Goal: Transaction & Acquisition: Book appointment/travel/reservation

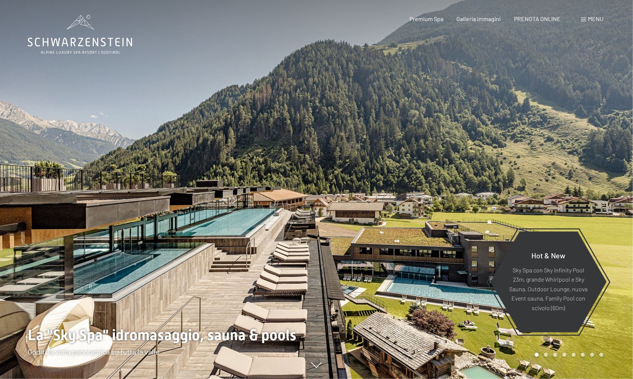
click at [588, 21] on span "Menu" at bounding box center [596, 18] width 16 height 7
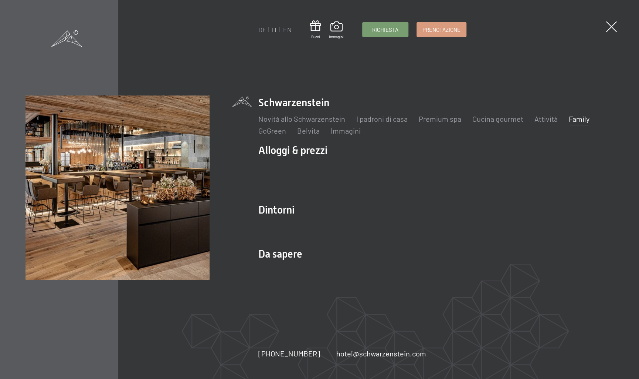
click at [578, 120] on link "Family" at bounding box center [579, 118] width 21 height 9
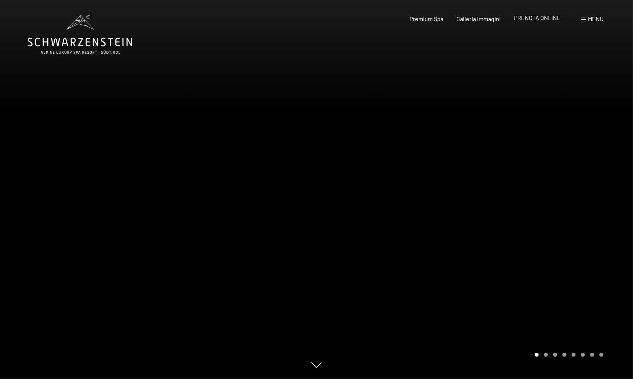
click at [547, 20] on span "PRENOTA ONLINE" at bounding box center [537, 17] width 47 height 7
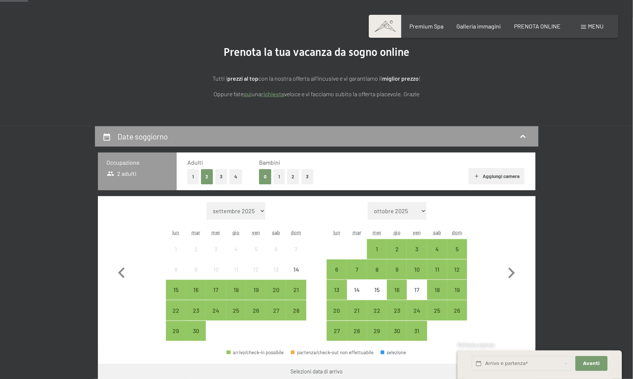
scroll to position [111, 0]
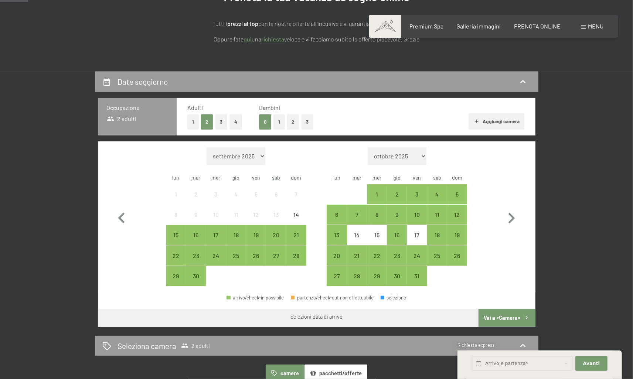
click at [294, 121] on button "2" at bounding box center [293, 121] width 12 height 15
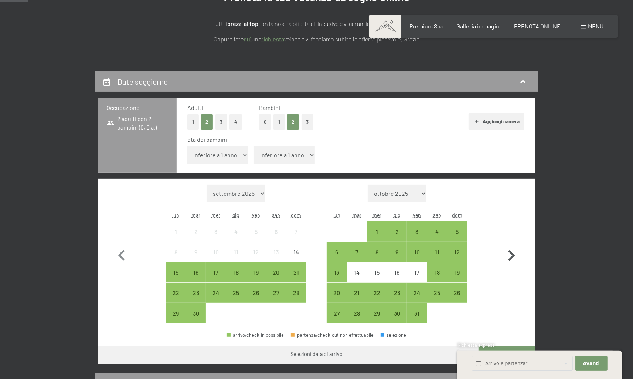
click at [509, 255] on icon "button" at bounding box center [511, 255] width 21 height 21
select select "[DATE]"
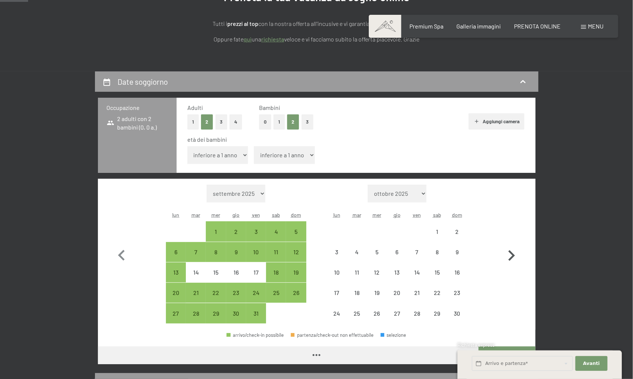
click at [509, 255] on icon "button" at bounding box center [511, 255] width 21 height 21
select select "[DATE]"
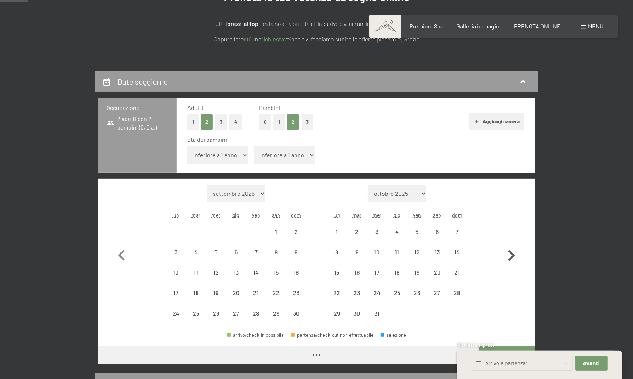
select select "[DATE]"
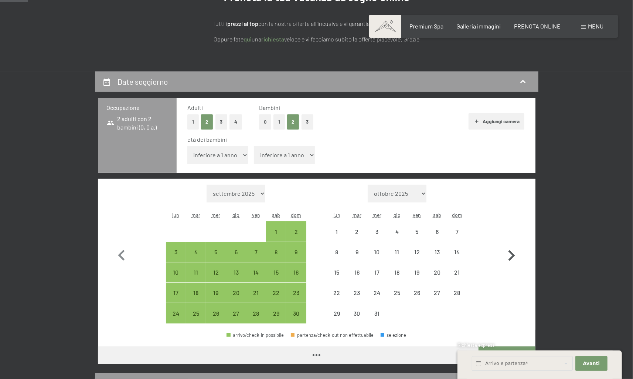
select select "[DATE]"
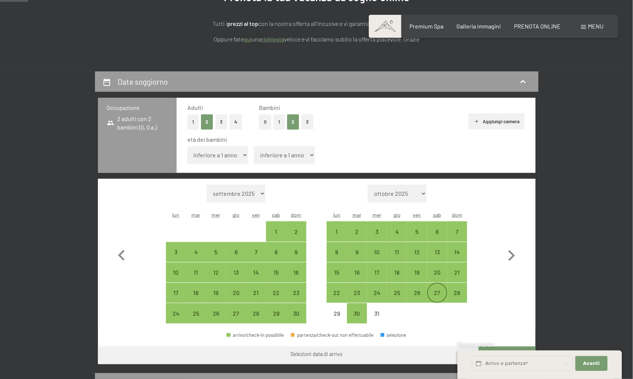
click at [433, 294] on div "27" at bounding box center [437, 298] width 18 height 18
select select "[DATE]"
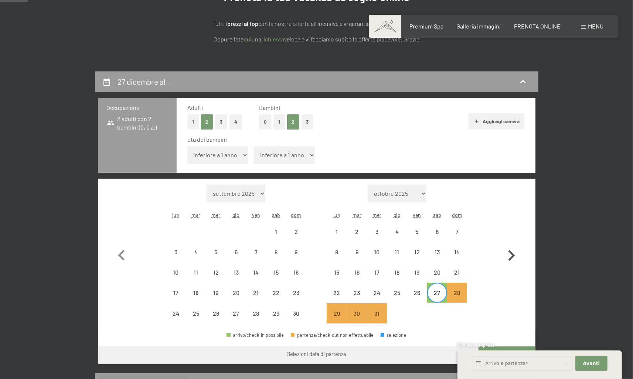
click at [508, 257] on icon "button" at bounding box center [511, 255] width 21 height 21
select select "[DATE]"
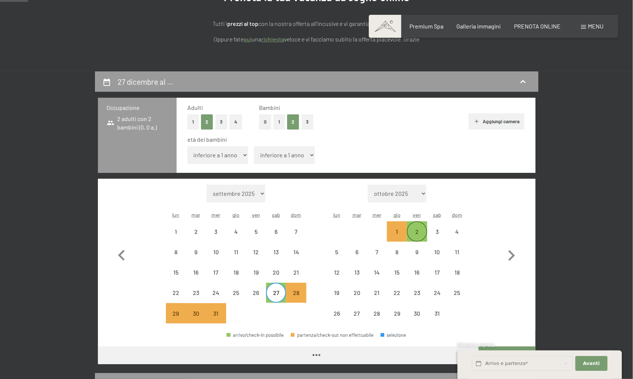
click at [419, 232] on div "2" at bounding box center [417, 237] width 18 height 18
select select "[DATE]"
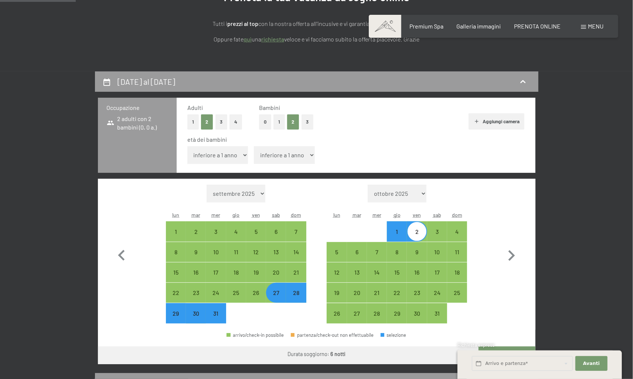
scroll to position [222, 0]
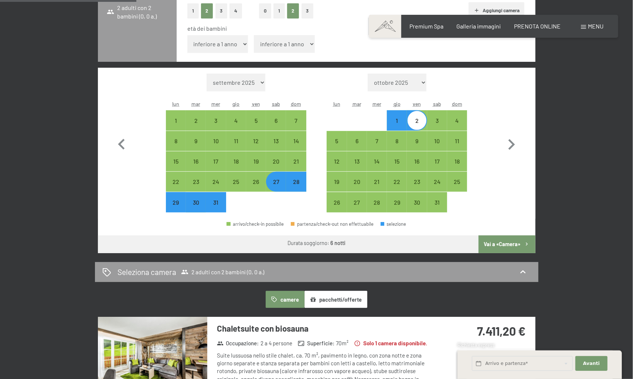
click at [504, 245] on button "Vai a «Camera»" at bounding box center [507, 244] width 57 height 18
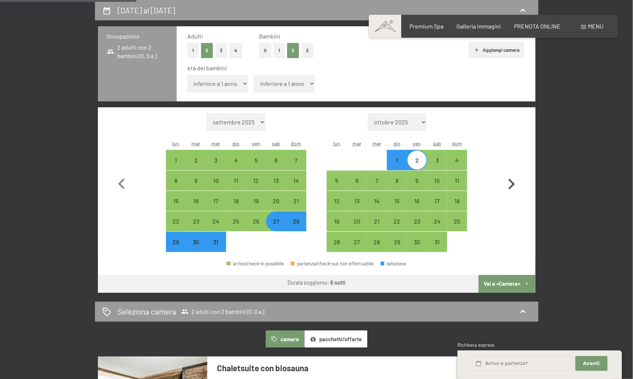
select select "[DATE]"
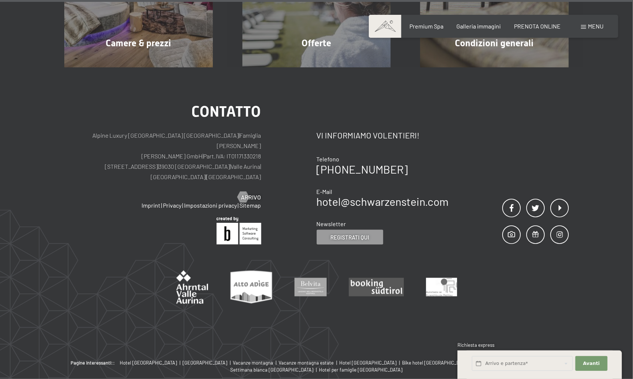
scroll to position [759, 0]
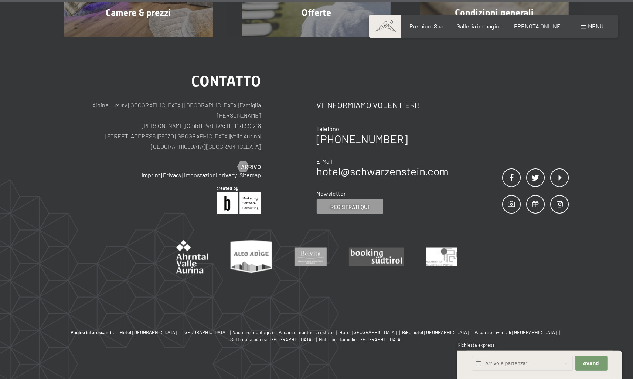
drag, startPoint x: 385, startPoint y: 160, endPoint x: 309, endPoint y: 169, distance: 76.7
click at [308, 175] on div "Contatto Alpine Luxury SPA Resort SCHWARZENSTEIN | Famiglia Zimmerhofer Otmar Z…" at bounding box center [190, 144] width 253 height 140
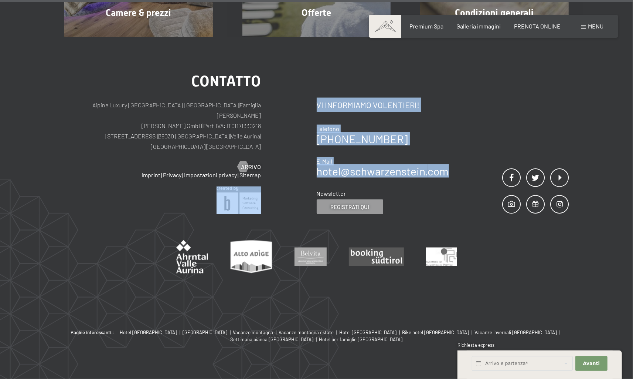
drag, startPoint x: 457, startPoint y: 162, endPoint x: 274, endPoint y: 160, distance: 182.6
click at [274, 160] on div "Contatto Alpine Luxury SPA Resort SCHWARZENSTEIN | Famiglia Zimmerhofer Otmar Z…" at bounding box center [316, 144] width 505 height 140
click at [343, 164] on link "hotel@ no-spam. schwarzenstein. no-spam. com" at bounding box center [383, 170] width 132 height 13
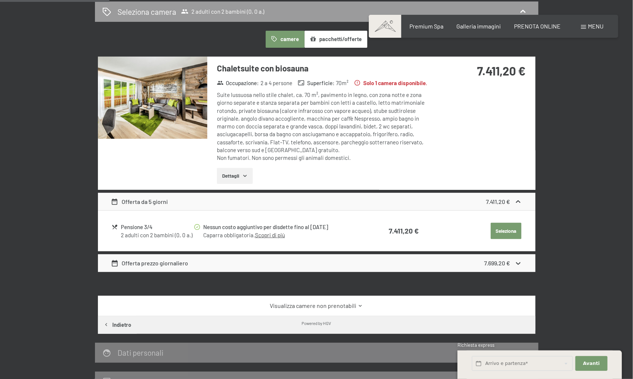
scroll to position [131, 0]
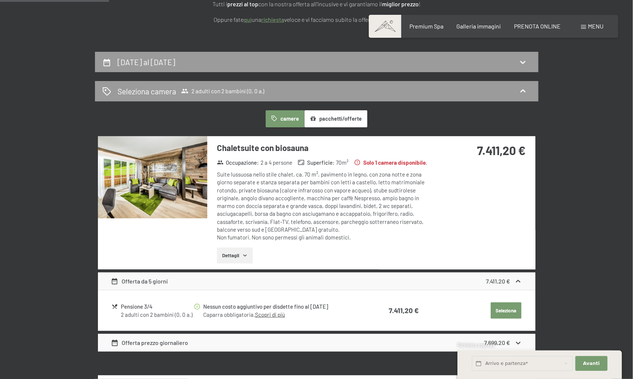
click at [235, 251] on button "Dettagli" at bounding box center [235, 255] width 36 height 16
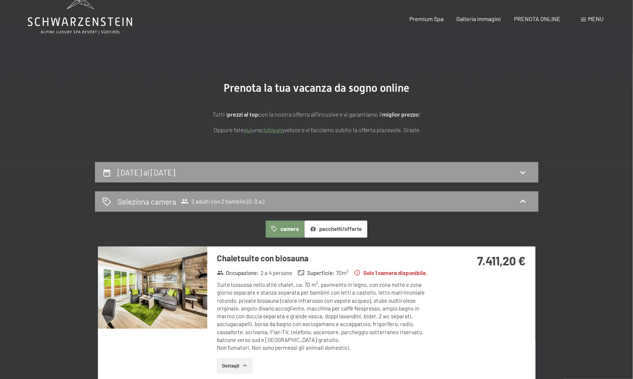
scroll to position [0, 0]
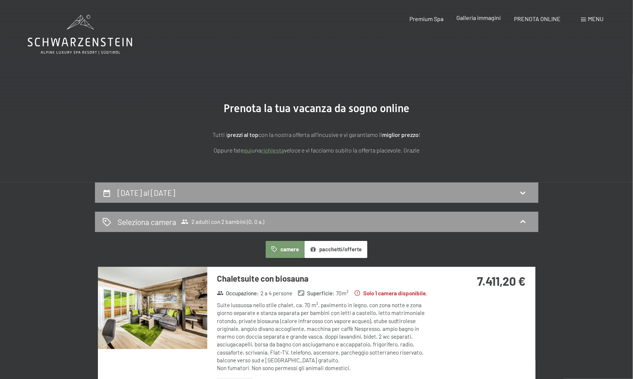
click at [499, 20] on span "Galleria immagini" at bounding box center [479, 17] width 44 height 7
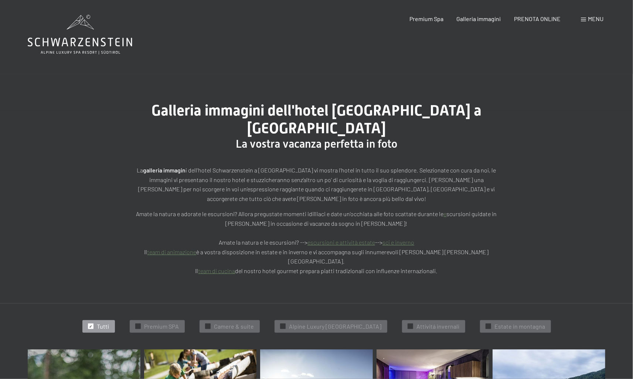
click at [599, 20] on span "Menu" at bounding box center [596, 18] width 16 height 7
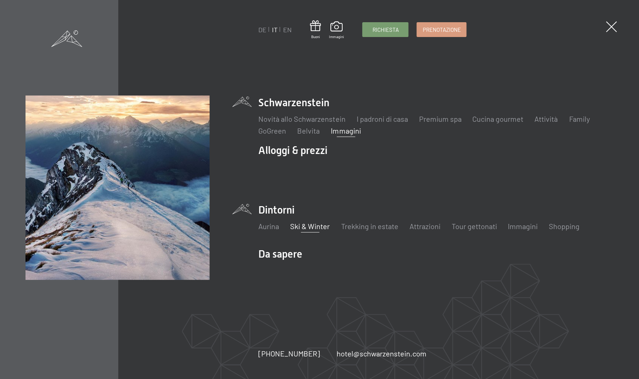
click at [304, 228] on link "Ski & Winter" at bounding box center [310, 225] width 40 height 9
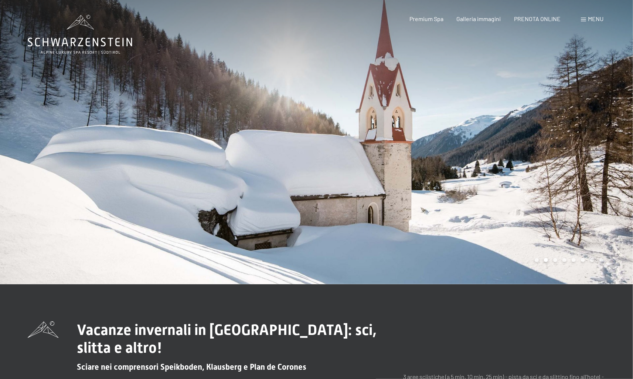
click at [91, 41] on icon at bounding box center [80, 35] width 105 height 40
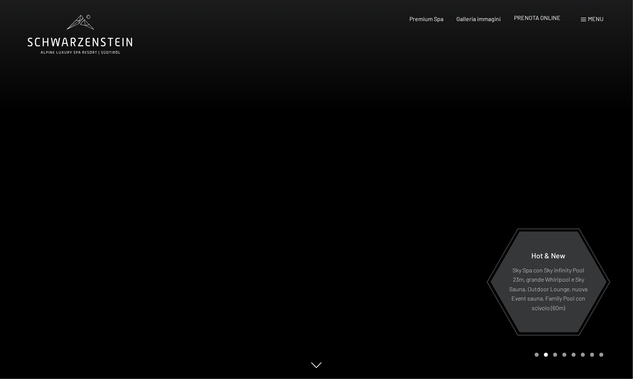
click at [553, 18] on span "PRENOTA ONLINE" at bounding box center [537, 17] width 47 height 7
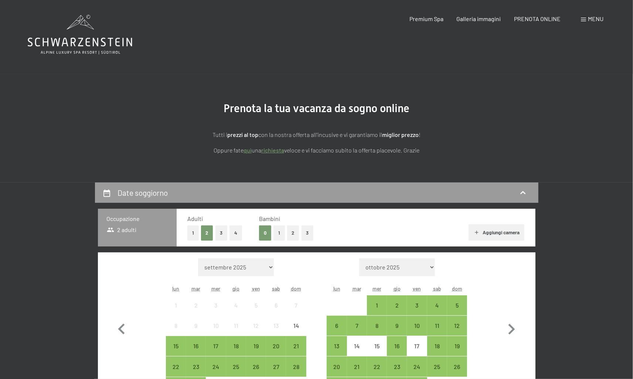
click at [124, 230] on span "2 adulti" at bounding box center [122, 230] width 30 height 8
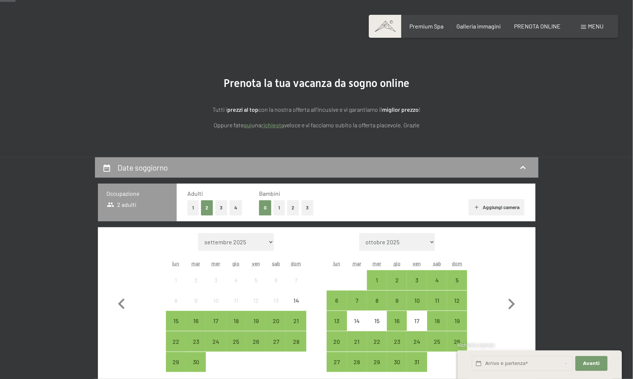
scroll to position [74, 0]
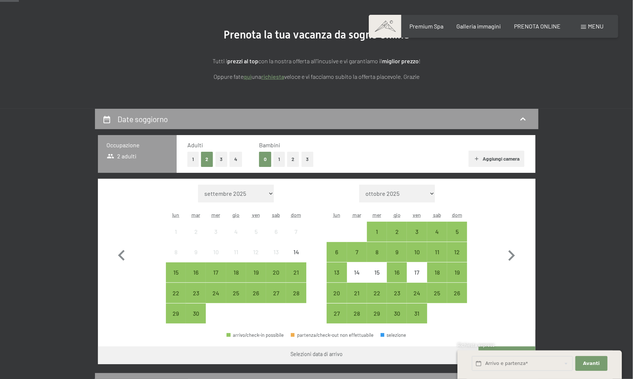
click at [506, 157] on button "Aggiungi camera" at bounding box center [497, 158] width 56 height 16
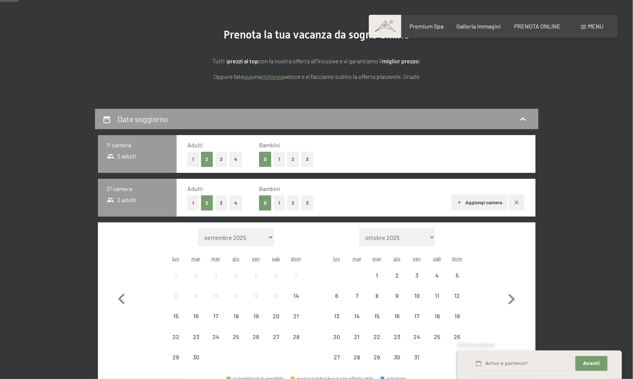
click at [481, 203] on button "Aggiungi camera" at bounding box center [480, 202] width 56 height 16
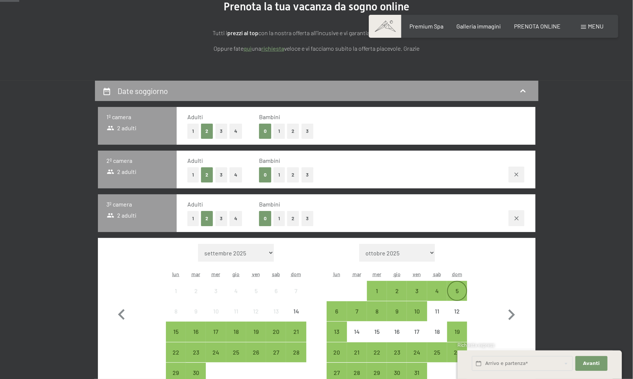
scroll to position [148, 0]
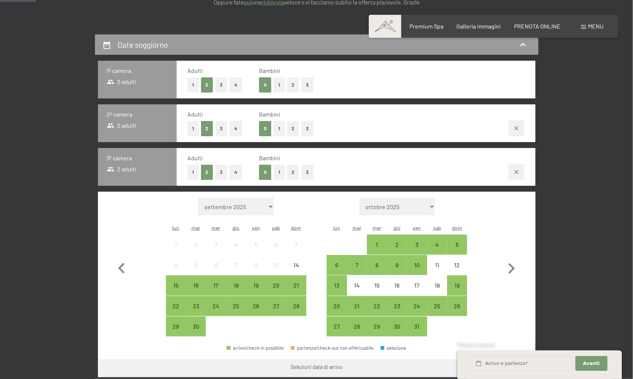
click at [292, 85] on button "2" at bounding box center [293, 84] width 12 height 15
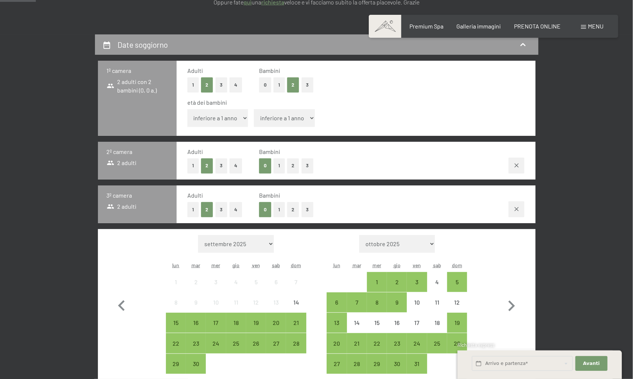
click at [295, 164] on button "2" at bounding box center [293, 165] width 12 height 15
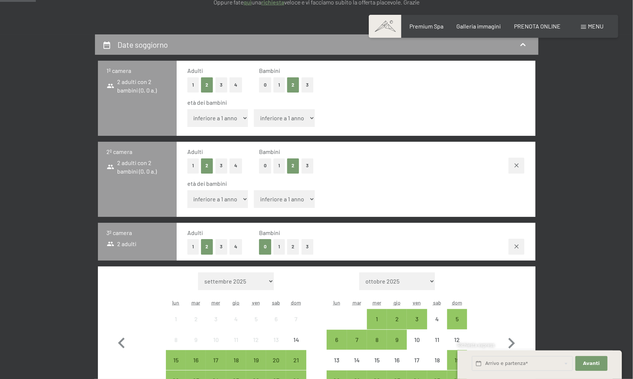
click at [294, 248] on button "2" at bounding box center [293, 246] width 12 height 15
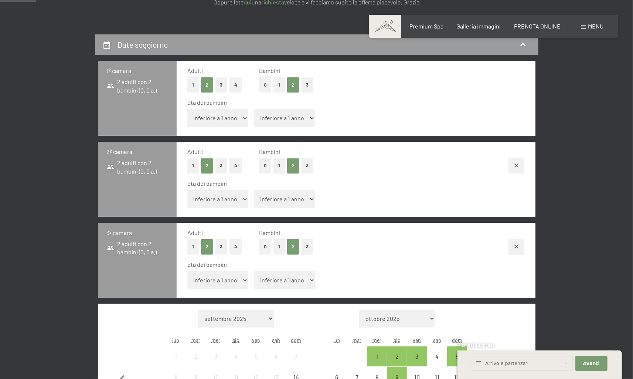
click at [230, 120] on select "inferiore a 1 anno 1 anno 2 anni 3 anni 4 anni 5 anni 6 anni 7 anni 8 anni 9 an…" at bounding box center [217, 118] width 61 height 18
select select "5"
click at [187, 109] on select "inferiore a 1 anno 1 anno 2 anni 3 anni 4 anni 5 anni 6 anni 7 anni 8 anni 9 an…" at bounding box center [217, 118] width 61 height 18
click at [285, 119] on select "inferiore a 1 anno 1 anno 2 anni 3 anni 4 anni 5 anni 6 anni 7 anni 8 anni 9 an…" at bounding box center [284, 118] width 61 height 18
select select "8"
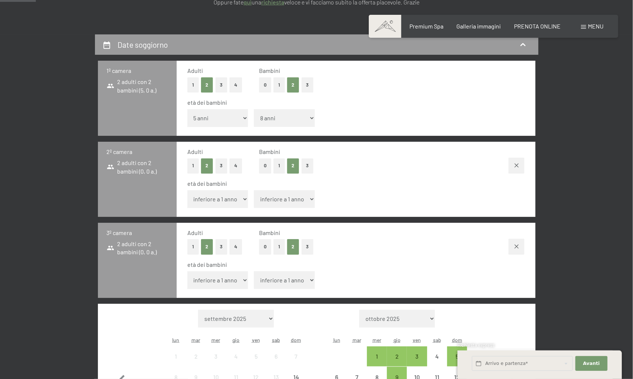
click at [254, 109] on select "inferiore a 1 anno 1 anno 2 anni 3 anni 4 anni 5 anni 6 anni 7 anni 8 anni 9 an…" at bounding box center [284, 118] width 61 height 18
click at [229, 199] on select "inferiore a 1 anno 1 anno 2 anni 3 anni 4 anni 5 anni 6 anni 7 anni 8 anni 9 an…" at bounding box center [217, 199] width 61 height 18
select select "9"
click at [187, 190] on select "inferiore a 1 anno 1 anno 2 anni 3 anni 4 anni 5 anni 6 anni 7 anni 8 anni 9 an…" at bounding box center [217, 199] width 61 height 18
click at [277, 202] on select "inferiore a 1 anno 1 anno 2 anni 3 anni 4 anni 5 anni 6 anni 7 anni 8 anni 9 an…" at bounding box center [284, 199] width 61 height 18
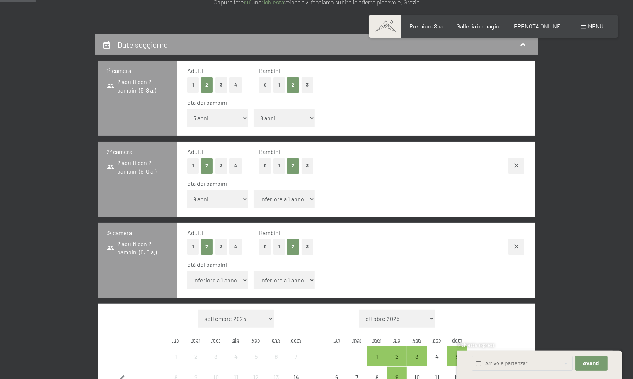
select select "9"
click at [254, 190] on select "inferiore a 1 anno 1 anno 2 anni 3 anni 4 anni 5 anni 6 anni 7 anni 8 anni 9 an…" at bounding box center [284, 199] width 61 height 18
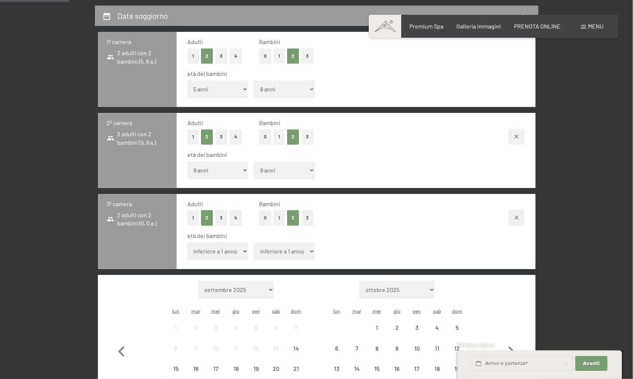
scroll to position [222, 0]
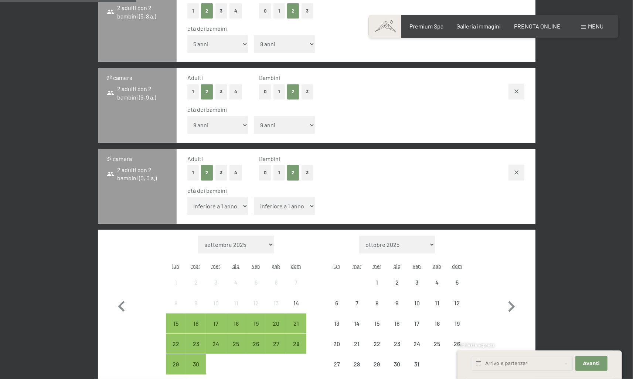
click at [223, 206] on select "inferiore a 1 anno 1 anno 2 anni 3 anni 4 anni 5 anni 6 anni 7 anni 8 anni 9 an…" at bounding box center [217, 206] width 61 height 18
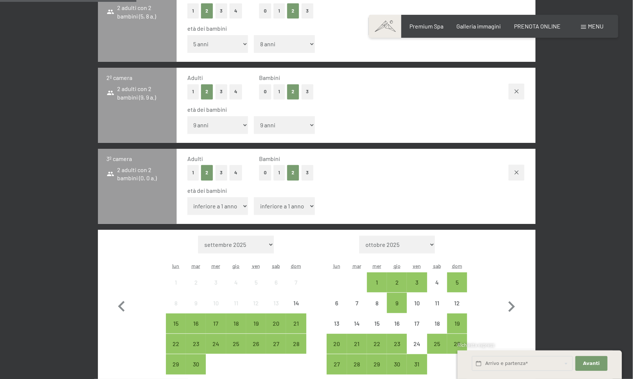
select select "4"
click at [187, 197] on select "inferiore a 1 anno 1 anno 2 anni 3 anni 4 anni 5 anni 6 anni 7 anni 8 anni 9 an…" at bounding box center [217, 206] width 61 height 18
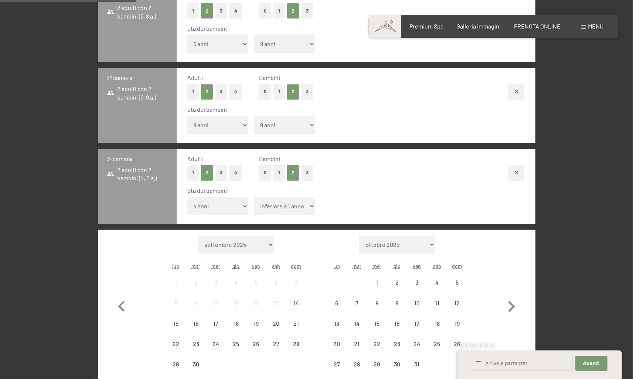
click at [288, 207] on select "inferiore a 1 anno 1 anno 2 anni 3 anni 4 anni 5 anni 6 anni 7 anni 8 anni 9 an…" at bounding box center [284, 206] width 61 height 18
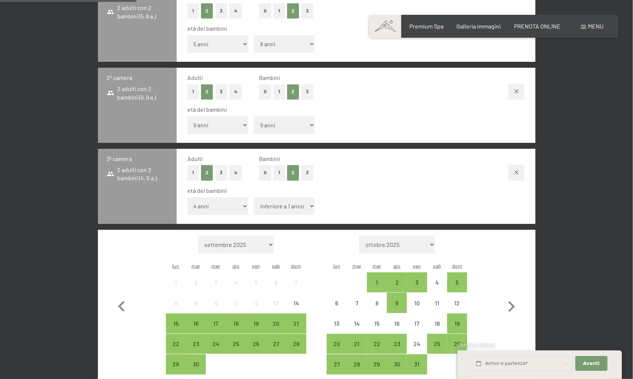
select select "9"
click at [254, 197] on select "inferiore a 1 anno 1 anno 2 anni 3 anni 4 anni 5 anni 6 anni 7 anni 8 anni 9 an…" at bounding box center [284, 206] width 61 height 18
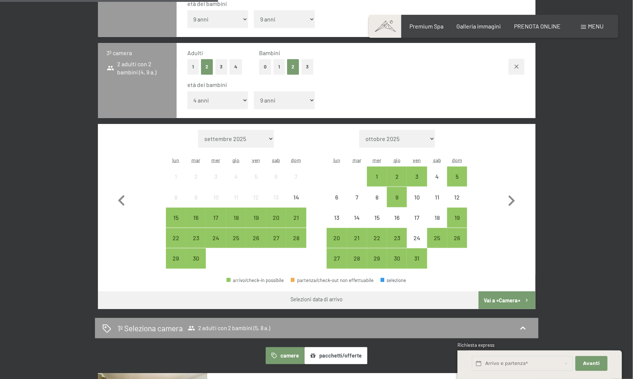
scroll to position [333, 0]
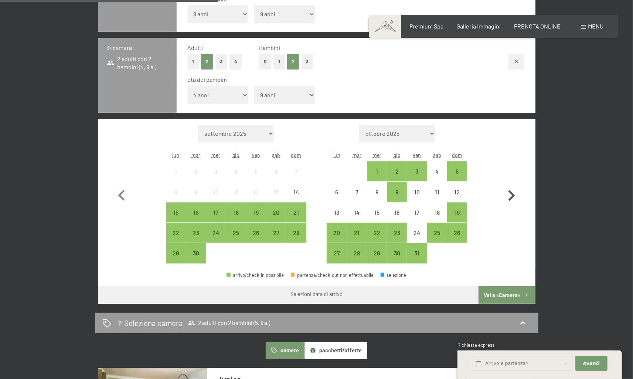
click at [514, 198] on icon "button" at bounding box center [511, 195] width 21 height 21
select select "[DATE]"
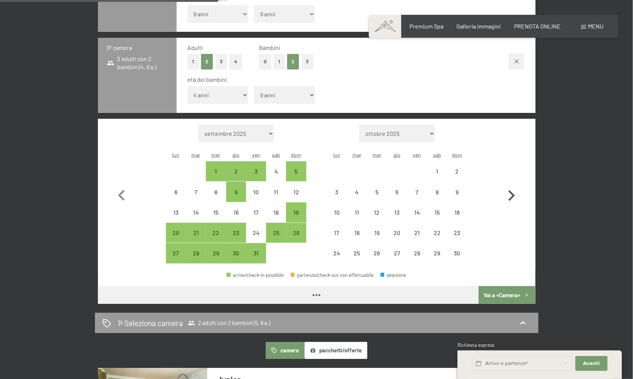
click at [510, 194] on icon "button" at bounding box center [511, 195] width 21 height 21
select select "[DATE]"
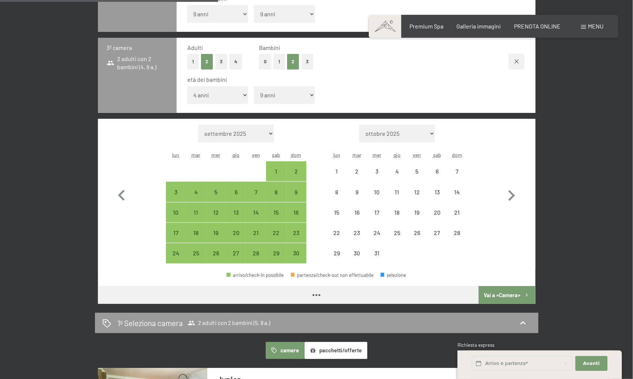
select select "[DATE]"
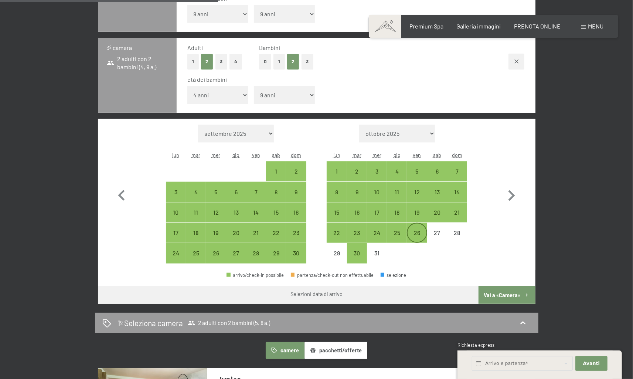
click at [424, 233] on div "26" at bounding box center [417, 239] width 18 height 18
select select "[DATE]"
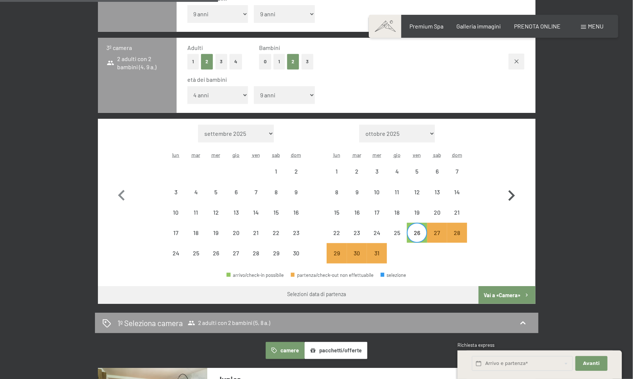
click at [507, 196] on icon "button" at bounding box center [511, 195] width 21 height 21
select select "[DATE]"
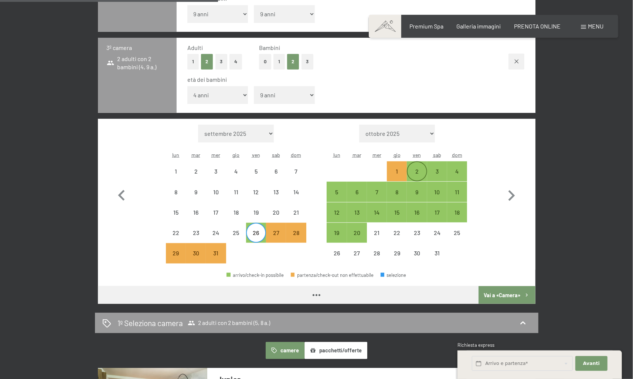
select select "[DATE]"
click at [421, 170] on div "2" at bounding box center [417, 177] width 18 height 18
select select "[DATE]"
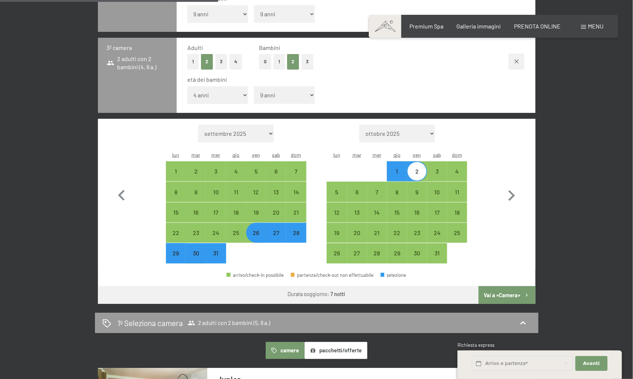
click at [506, 295] on button "Vai a «Camera»" at bounding box center [507, 295] width 57 height 18
select select "[DATE]"
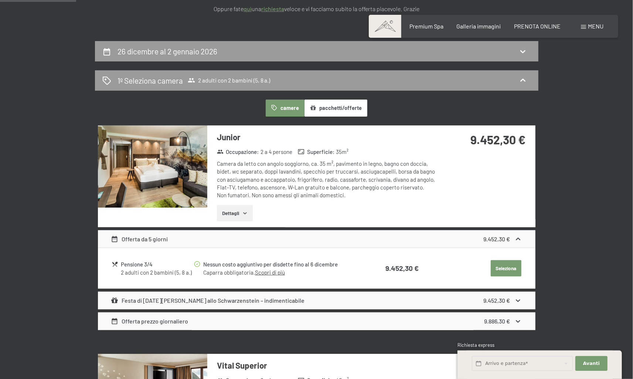
scroll to position [182, 0]
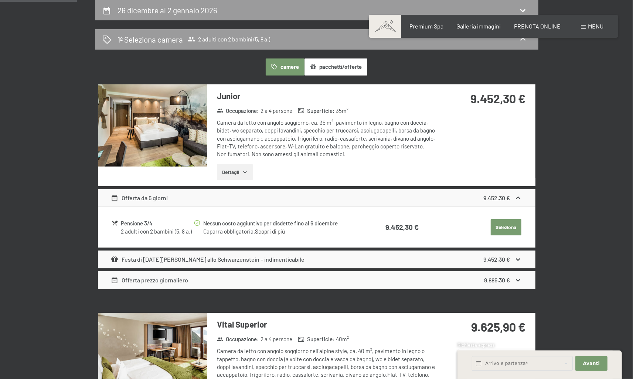
click at [519, 258] on icon at bounding box center [518, 259] width 4 height 3
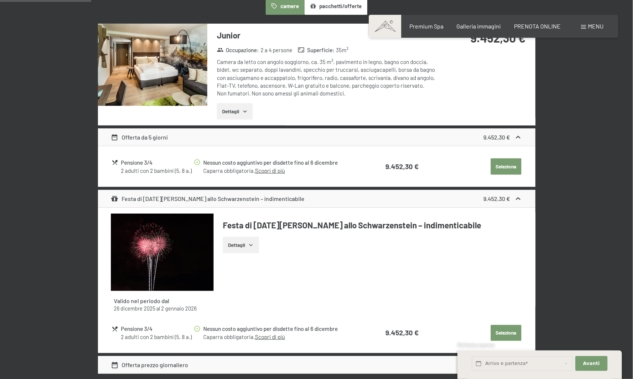
scroll to position [256, 0]
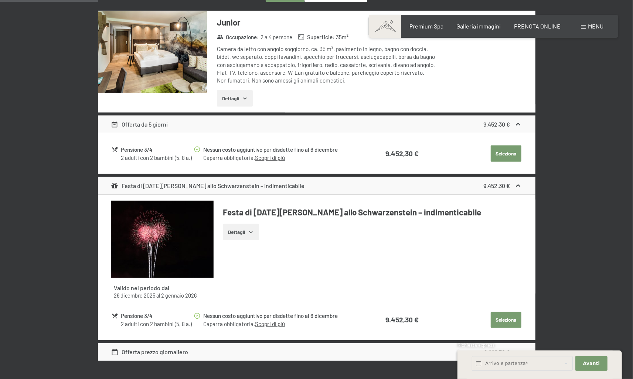
click at [253, 232] on icon "button" at bounding box center [251, 232] width 6 height 6
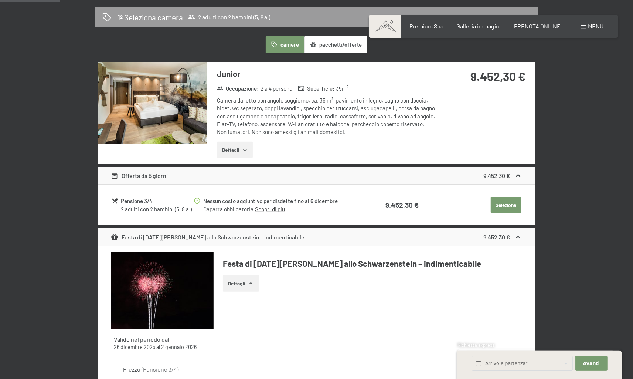
scroll to position [145, 0]
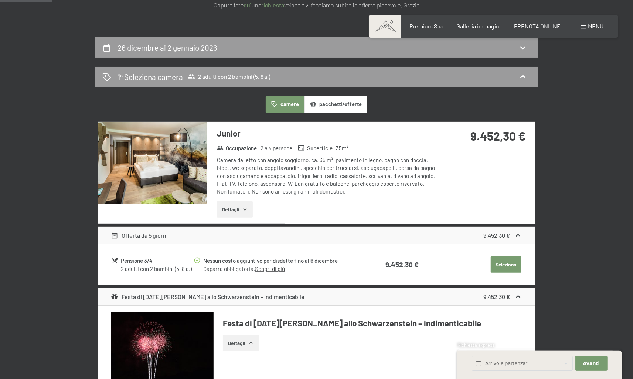
click at [180, 173] on img at bounding box center [152, 163] width 109 height 82
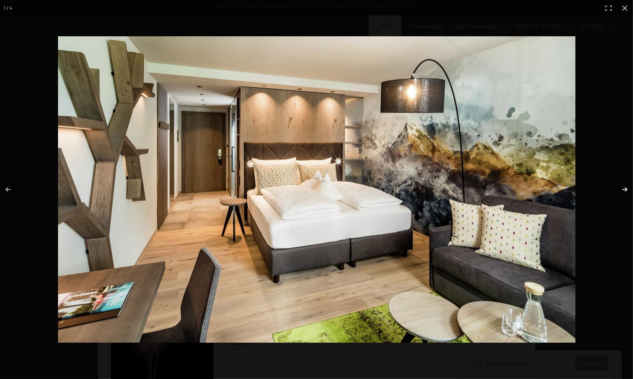
click at [625, 190] on button "button" at bounding box center [620, 189] width 26 height 37
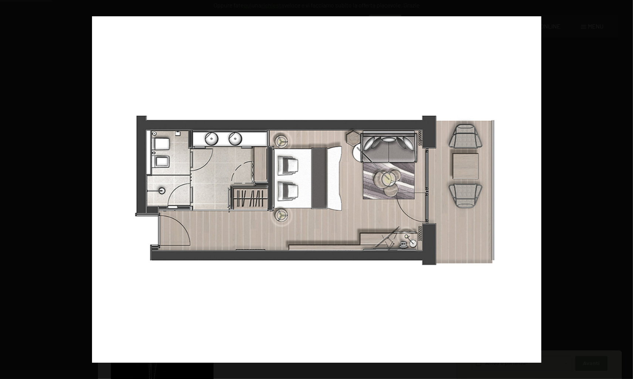
click at [625, 190] on button "button" at bounding box center [620, 189] width 26 height 37
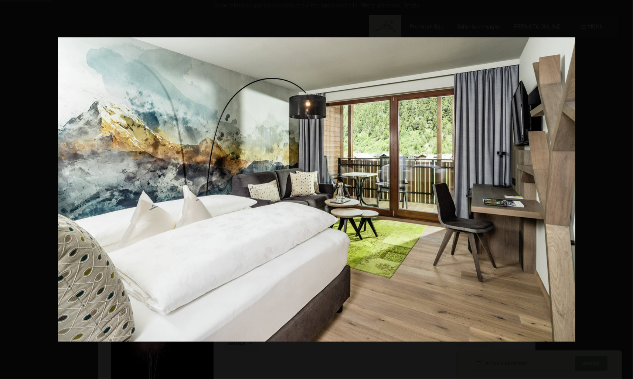
click at [625, 190] on button "button" at bounding box center [620, 189] width 26 height 37
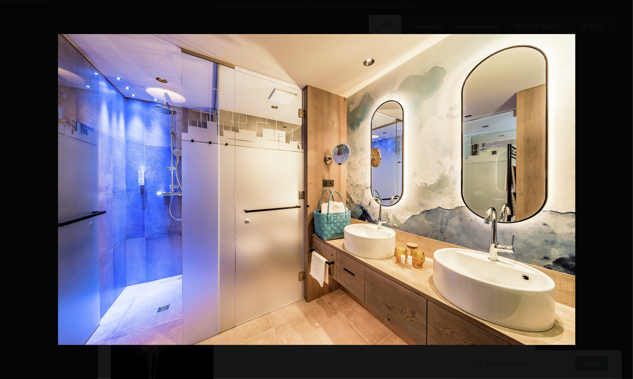
click at [625, 190] on button "button" at bounding box center [620, 189] width 26 height 37
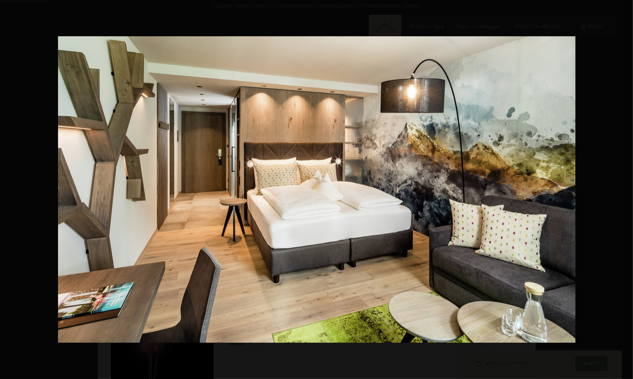
click at [625, 190] on button "button" at bounding box center [620, 189] width 26 height 37
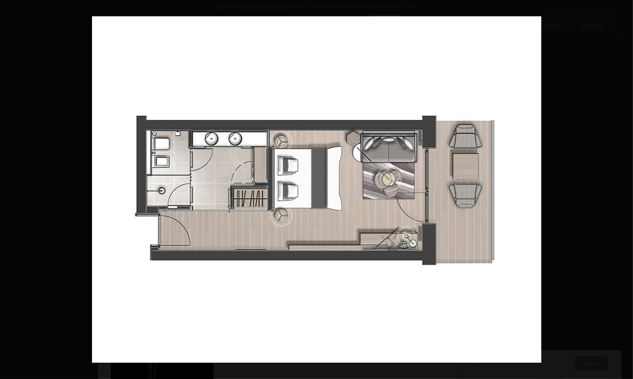
click at [625, 190] on button "button" at bounding box center [620, 189] width 26 height 37
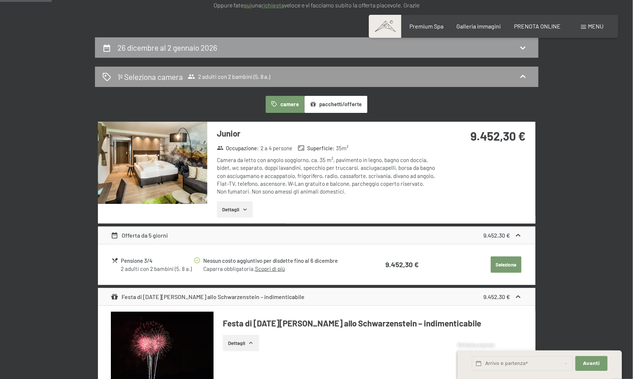
click at [0, 0] on button "button" at bounding box center [0, 0] width 0 height 0
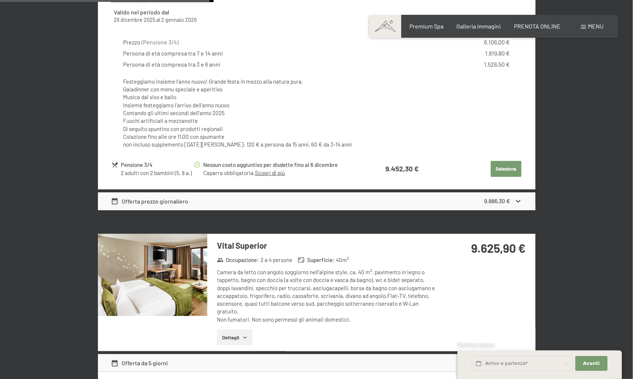
scroll to position [589, 0]
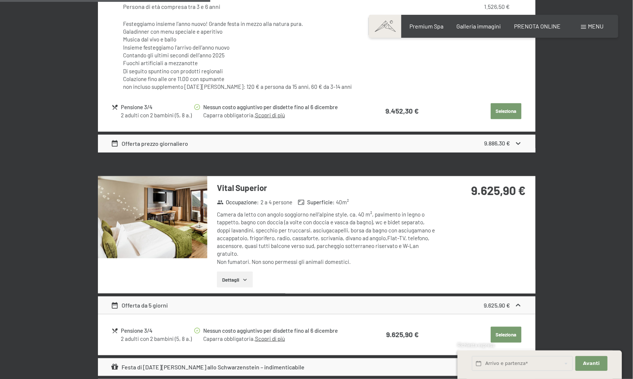
click at [232, 278] on button "Dettagli" at bounding box center [235, 279] width 36 height 16
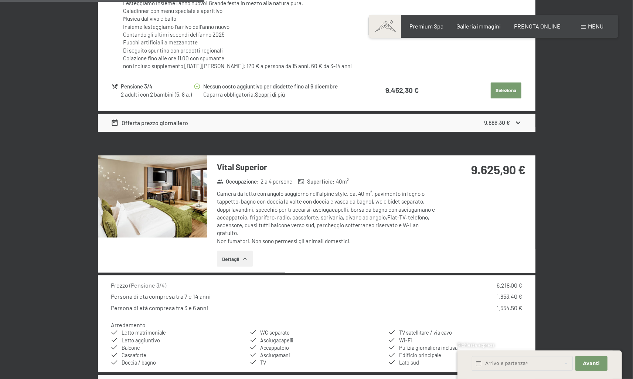
scroll to position [626, 0]
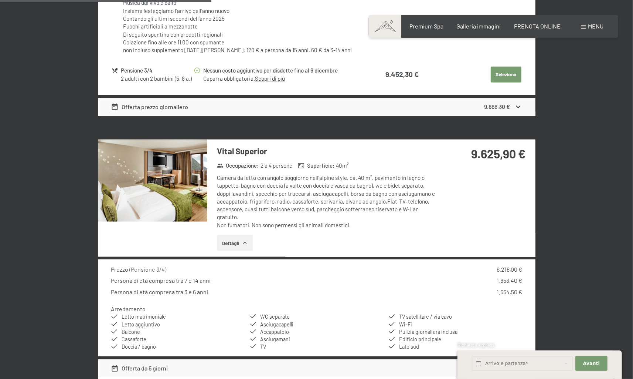
click at [186, 192] on img at bounding box center [152, 180] width 109 height 82
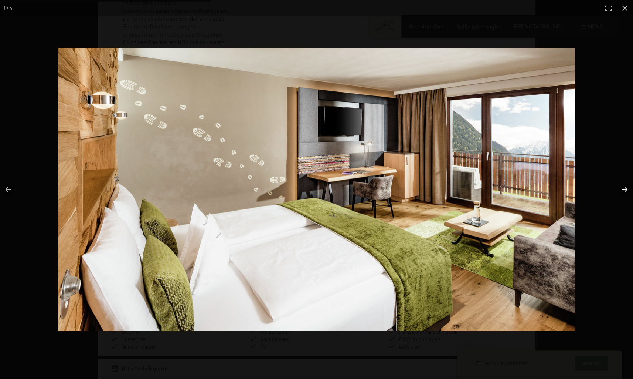
click at [626, 190] on button "button" at bounding box center [620, 189] width 26 height 37
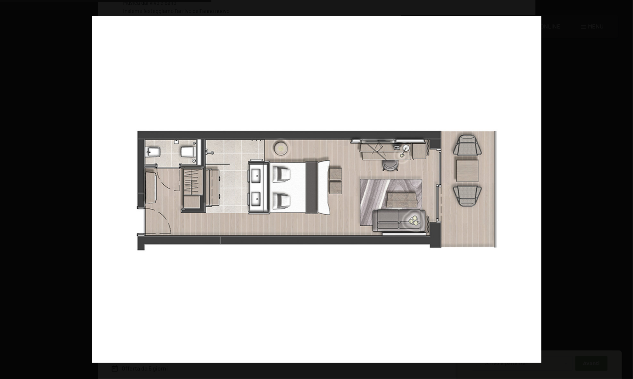
click at [626, 190] on button "button" at bounding box center [620, 189] width 26 height 37
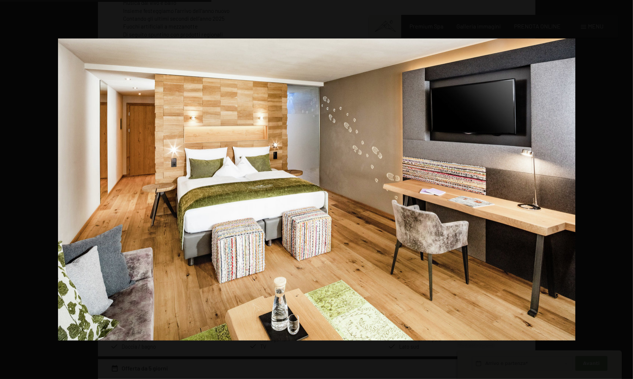
click at [626, 190] on button "button" at bounding box center [620, 189] width 26 height 37
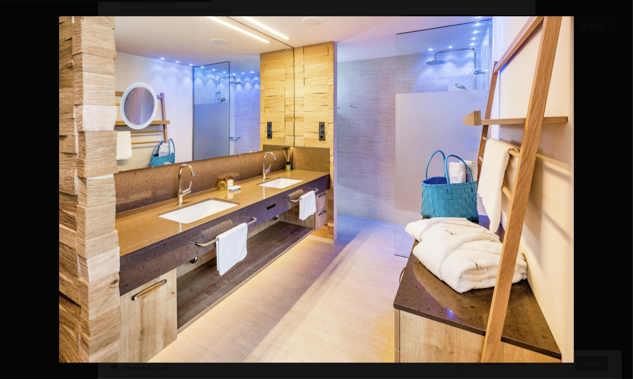
click at [626, 190] on button "button" at bounding box center [620, 189] width 26 height 37
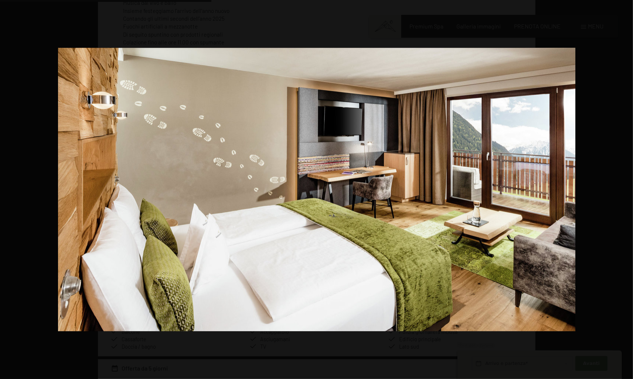
click at [626, 190] on button "button" at bounding box center [620, 189] width 26 height 37
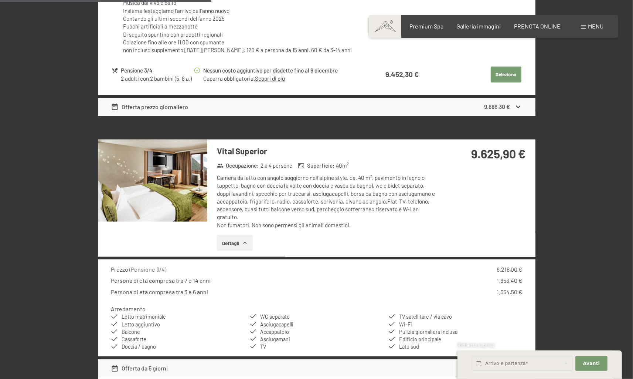
click at [0, 0] on button "button" at bounding box center [0, 0] width 0 height 0
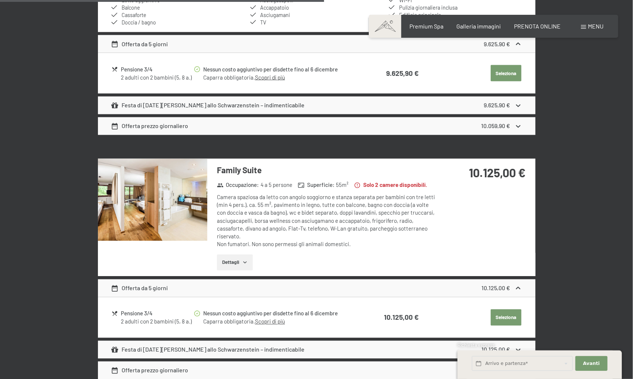
scroll to position [958, 0]
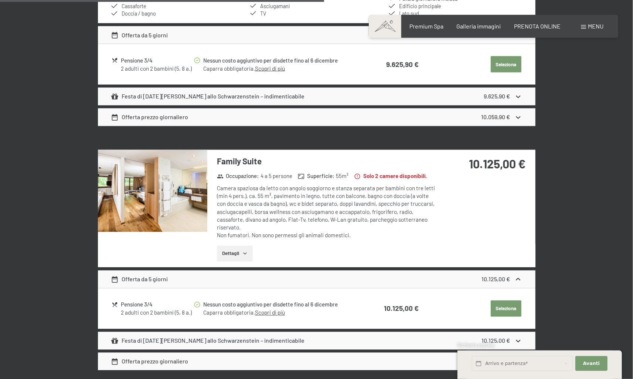
click at [205, 214] on img at bounding box center [152, 191] width 109 height 82
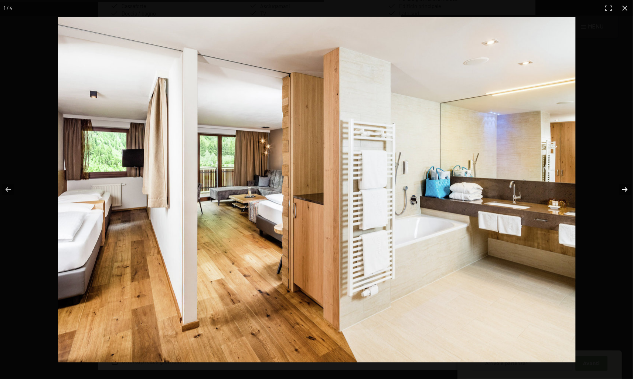
click at [626, 187] on button "button" at bounding box center [620, 189] width 26 height 37
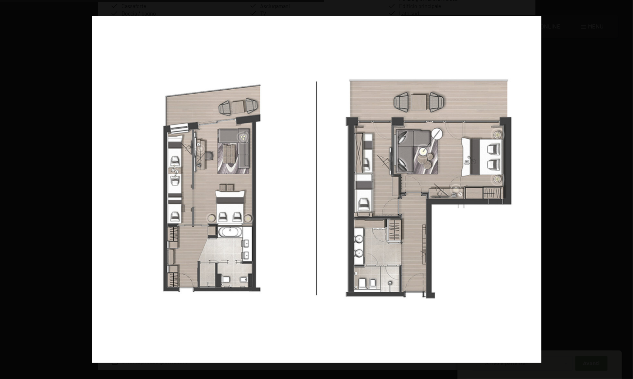
click at [626, 187] on button "button" at bounding box center [620, 189] width 26 height 37
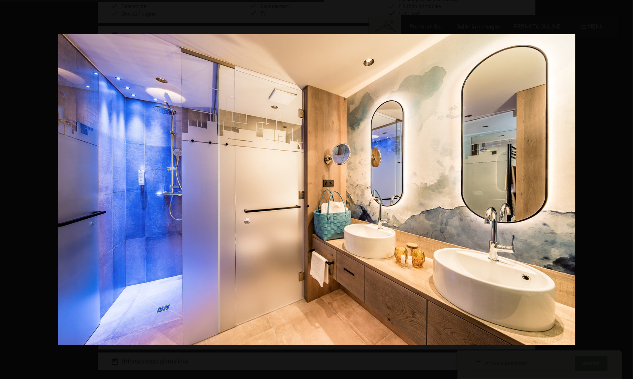
click at [626, 187] on button "button" at bounding box center [620, 189] width 26 height 37
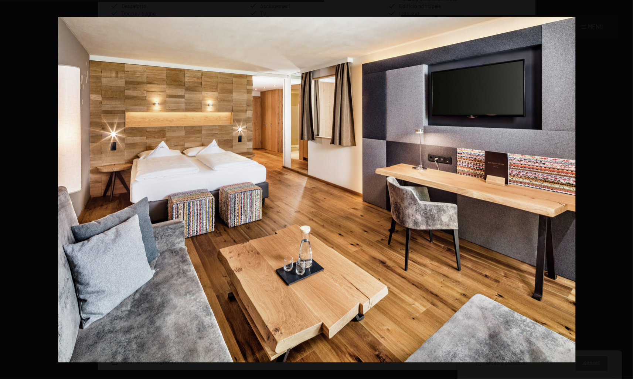
click at [626, 187] on button "button" at bounding box center [620, 189] width 26 height 37
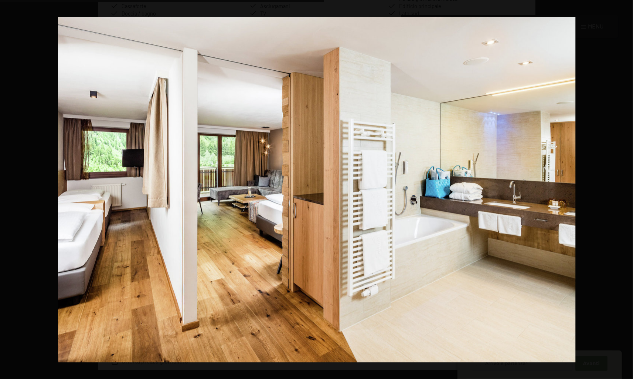
click at [626, 187] on button "button" at bounding box center [620, 189] width 26 height 37
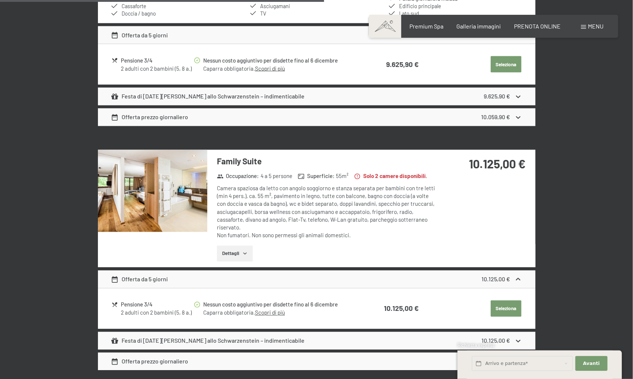
click at [0, 0] on button "button" at bounding box center [0, 0] width 0 height 0
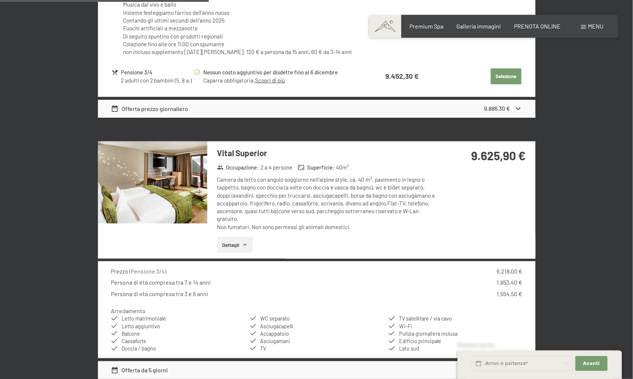
scroll to position [628, 0]
